Goal: Navigation & Orientation: Find specific page/section

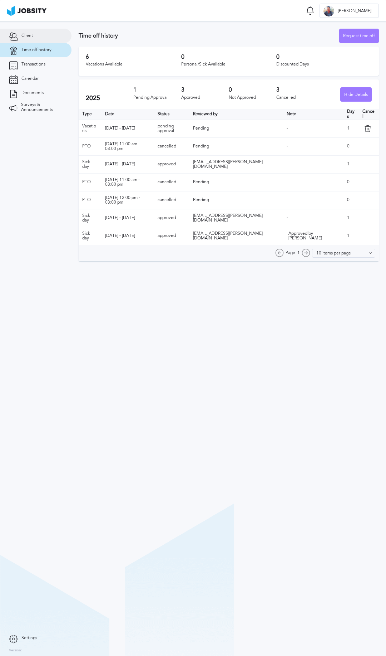
click at [26, 29] on link "Client" at bounding box center [36, 36] width 72 height 14
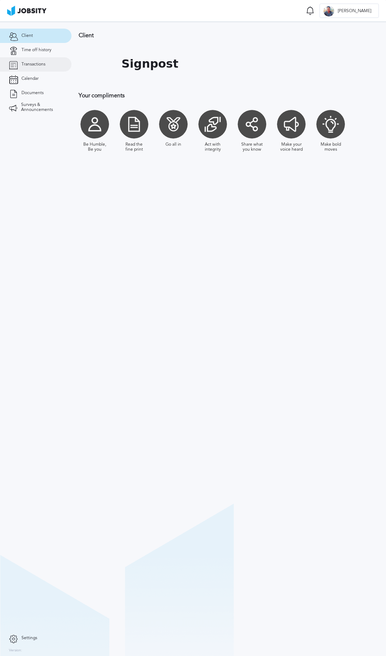
click at [35, 63] on span "Transactions" at bounding box center [33, 64] width 24 height 5
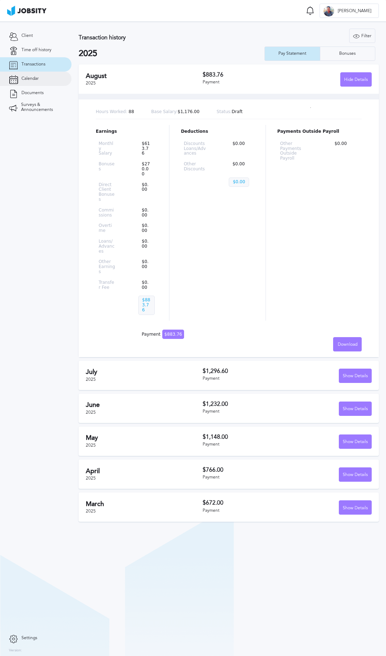
click at [39, 78] on link "Calendar" at bounding box center [36, 79] width 72 height 14
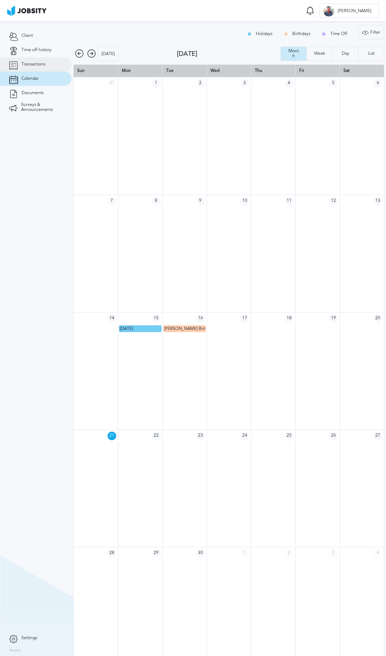
click at [38, 67] on link "Transactions" at bounding box center [36, 64] width 72 height 14
